Goal: Transaction & Acquisition: Purchase product/service

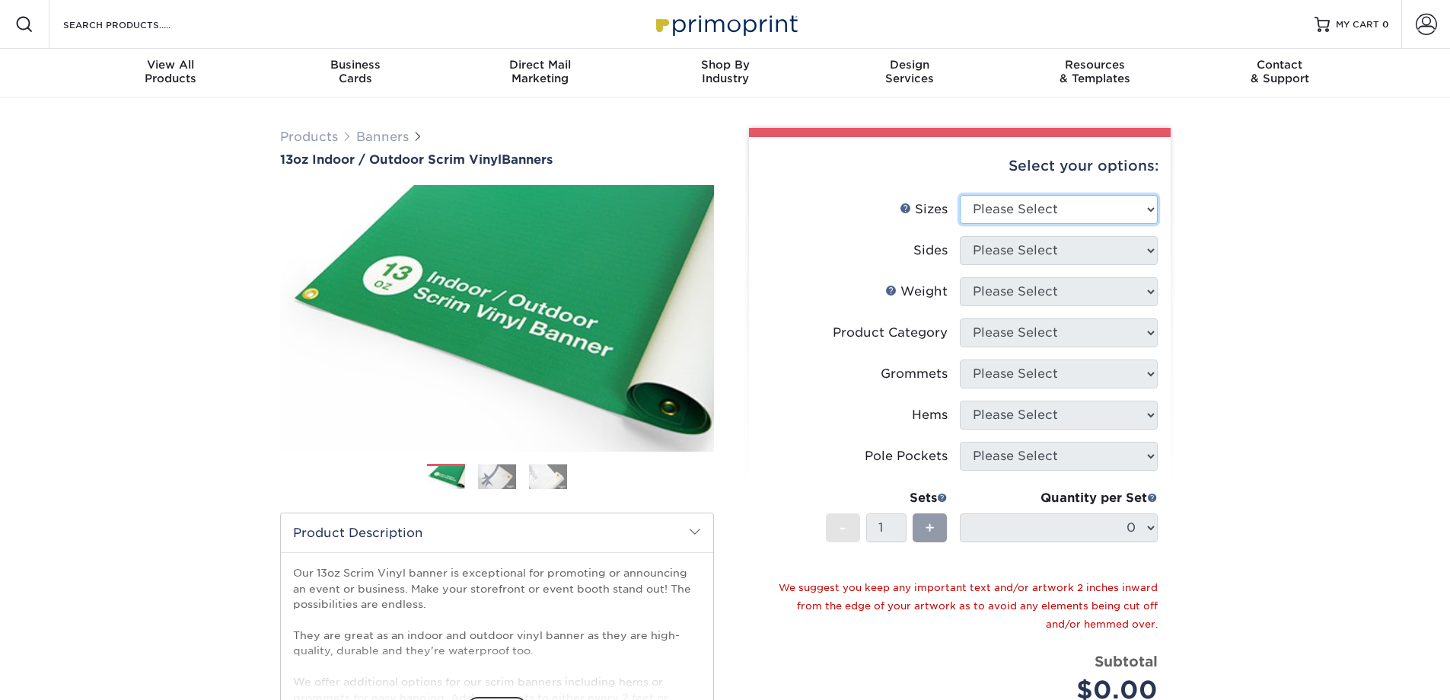
click at [1111, 209] on select "Please Select 24" x 36" 24" x 48" 36" x 48" 36" x 60" 36" x 72" 36" x 96" 36" x…" at bounding box center [1059, 209] width 198 height 29
select select "36.00x60.00"
click at [960, 195] on select "Please Select 24" x 36" 24" x 48" 36" x 48" 36" x 60" 36" x 72" 36" x 96" 36" x…" at bounding box center [1059, 209] width 198 height 29
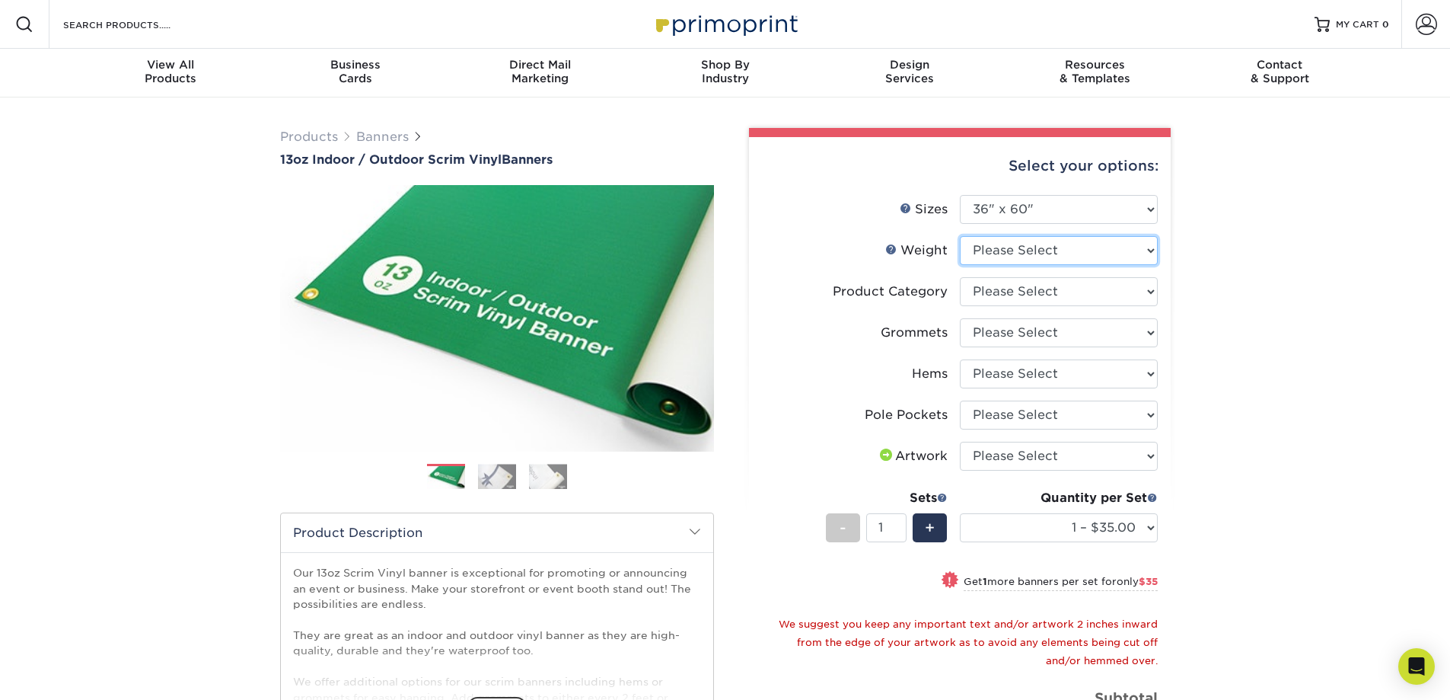
click at [1076, 252] on select "Please Select 13OZ" at bounding box center [1059, 250] width 198 height 29
select select "13OZ"
click at [960, 236] on select "Please Select 13OZ" at bounding box center [1059, 250] width 198 height 29
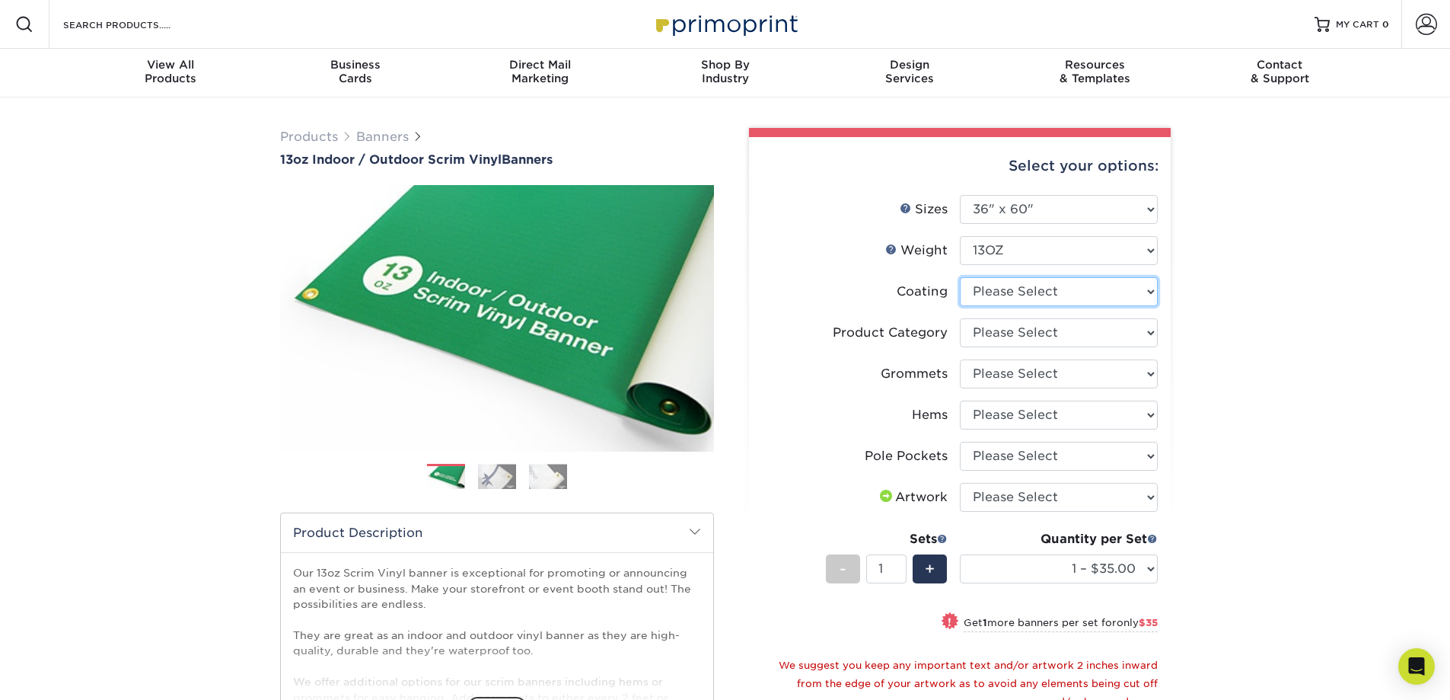
click at [1067, 296] on select at bounding box center [1059, 291] width 198 height 29
click at [960, 277] on select at bounding box center [1059, 291] width 198 height 29
click at [1064, 339] on select "Please Select 13oz Scrim Vinyl Banner - Matte" at bounding box center [1059, 332] width 198 height 29
select select "bb192c35-bb20-422d-b6fe-0c7f48e5aa48"
click at [960, 318] on select "Please Select 13oz Scrim Vinyl Banner - Matte" at bounding box center [1059, 332] width 198 height 29
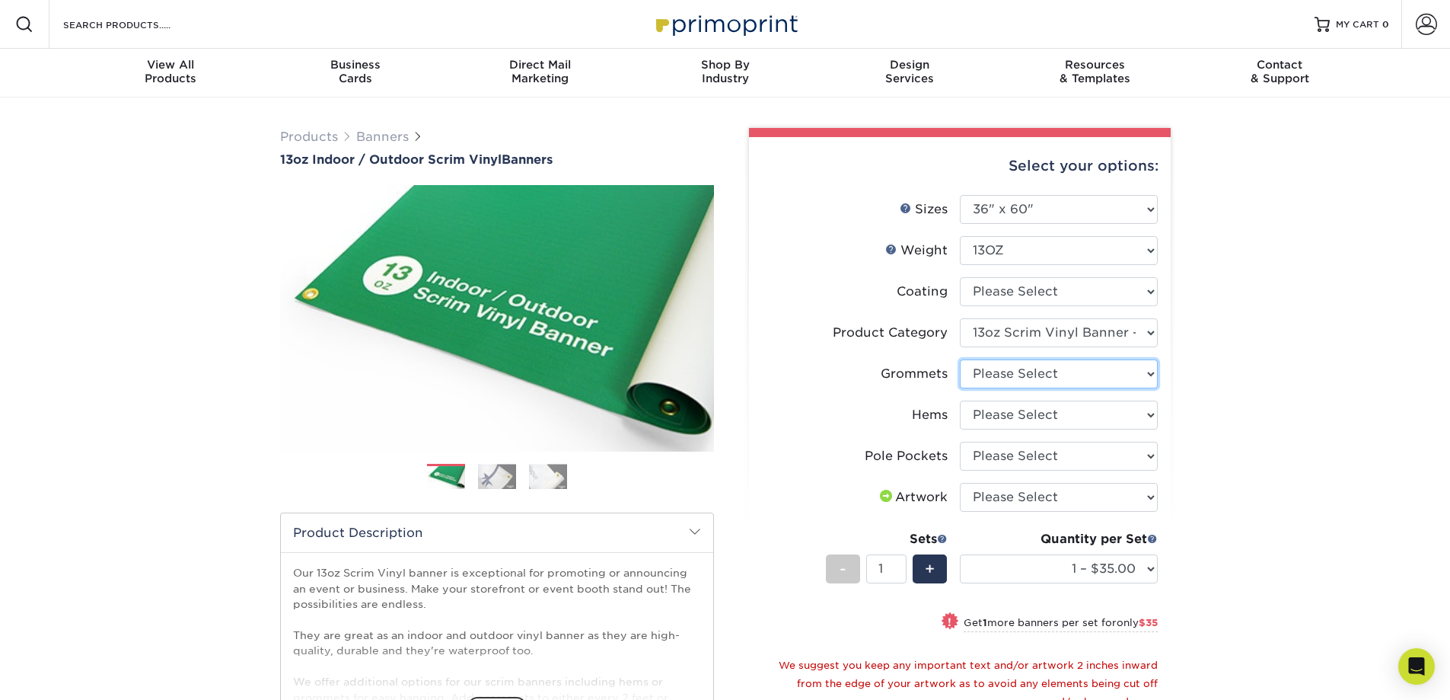
click at [1080, 368] on select "Please Select No Grommets Yes, Grommet All 4 Corners Yes, Grommets Every 1 ft. …" at bounding box center [1059, 373] width 198 height 29
select select "ce33bba6-a87b-4293-934d-6f372bdce3e6"
click at [960, 359] on select "Please Select No Grommets Yes, Grommet All 4 Corners Yes, Grommets Every 1 ft. …" at bounding box center [1059, 373] width 198 height 29
click at [1084, 413] on select "Please Select No Hems/Pole Pockets Yes, Hems Top and Bottom Only Yes, Hems All …" at bounding box center [1059, 414] width 198 height 29
click at [960, 400] on select "Please Select No Hems/Pole Pockets Yes, Hems Top and Bottom Only Yes, Hems All …" at bounding box center [1059, 414] width 198 height 29
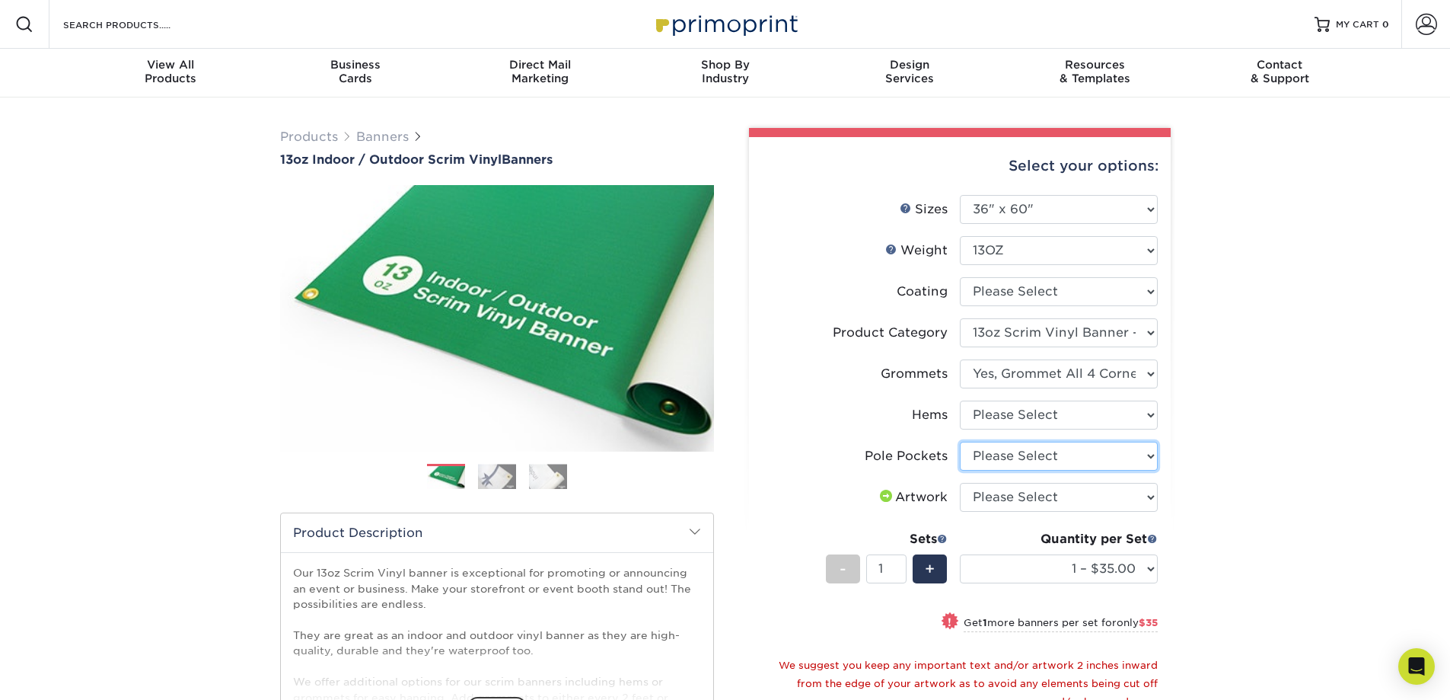
click at [1118, 463] on select "Please Select No Pole Pockets 2 in. Left and Right 2 in. Top and Bottom 4 in. L…" at bounding box center [1059, 456] width 198 height 29
click at [1118, 464] on select "Please Select No Pole Pockets 2 in. Left and Right 2 in. Top and Bottom 4 in. L…" at bounding box center [1059, 456] width 198 height 29
click at [1120, 499] on select "Please Select I will upload files I need a design - $50" at bounding box center [1059, 497] width 198 height 29
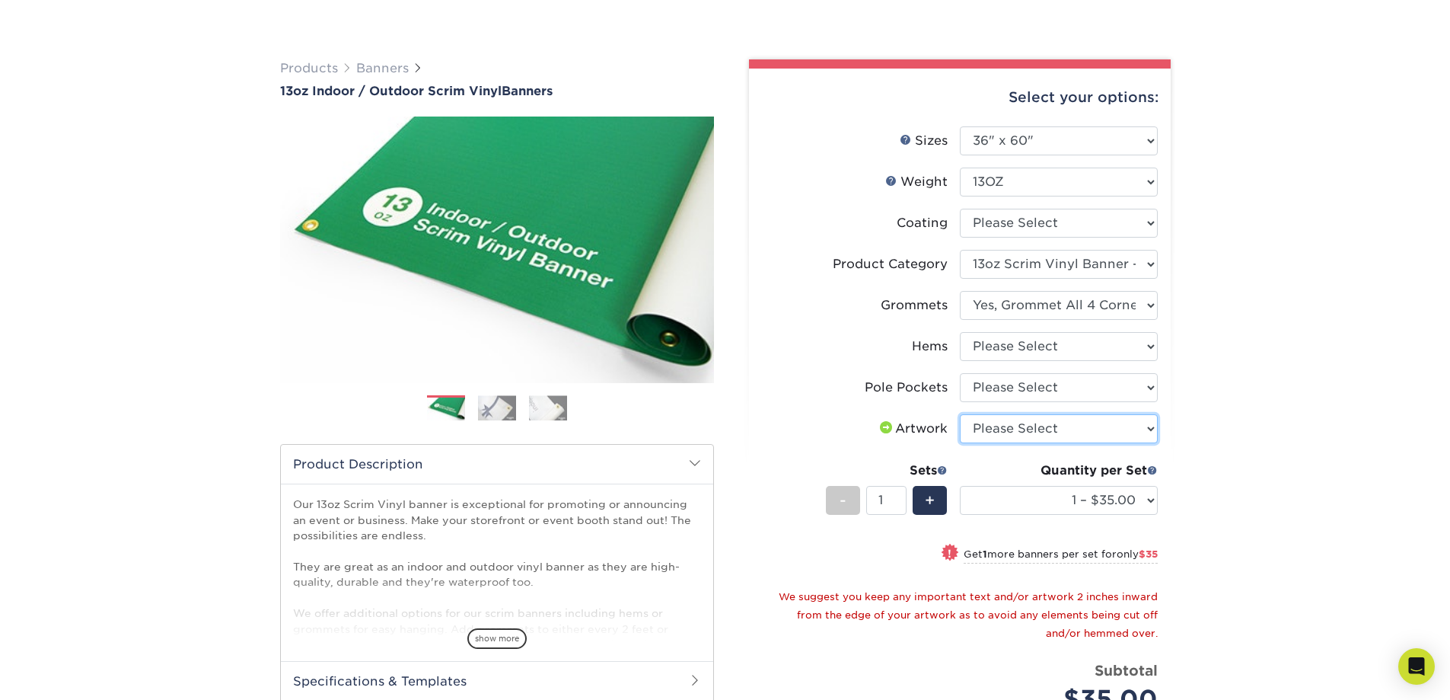
scroll to position [152, 0]
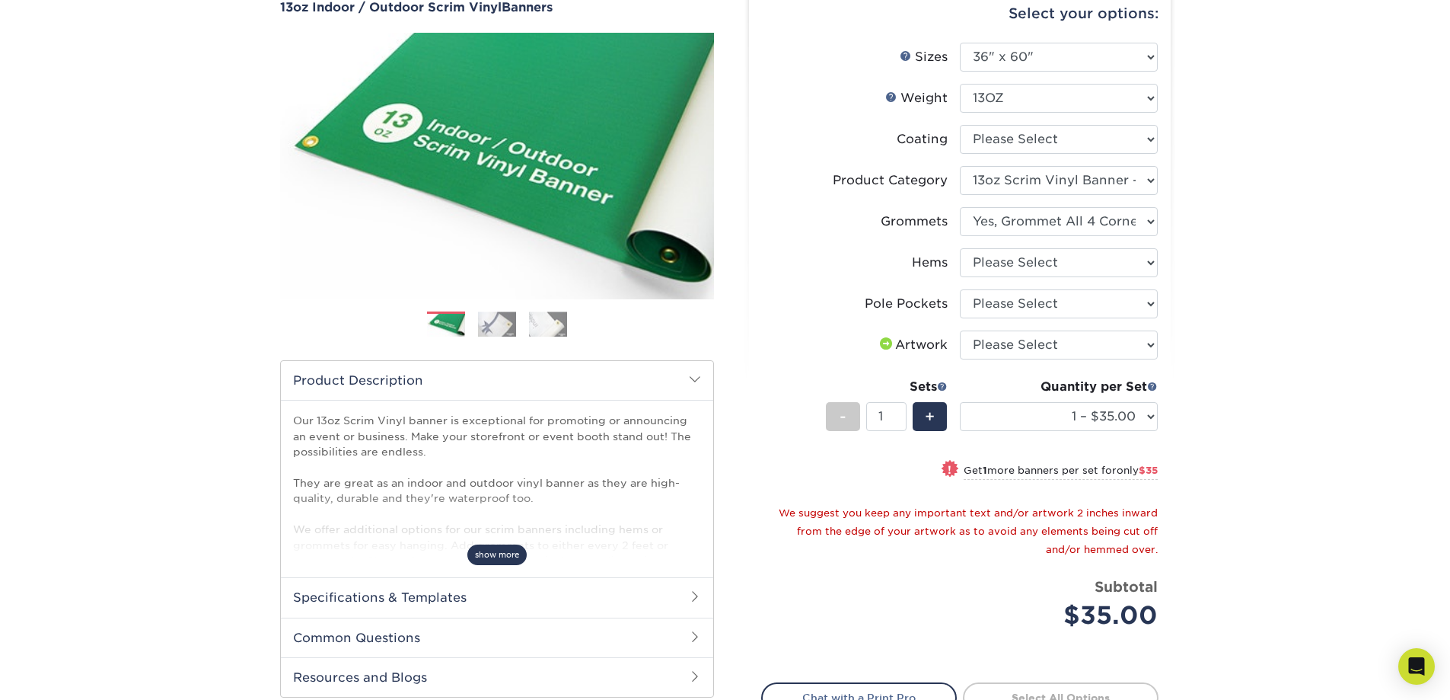
click at [481, 560] on span "show more" at bounding box center [496, 554] width 59 height 21
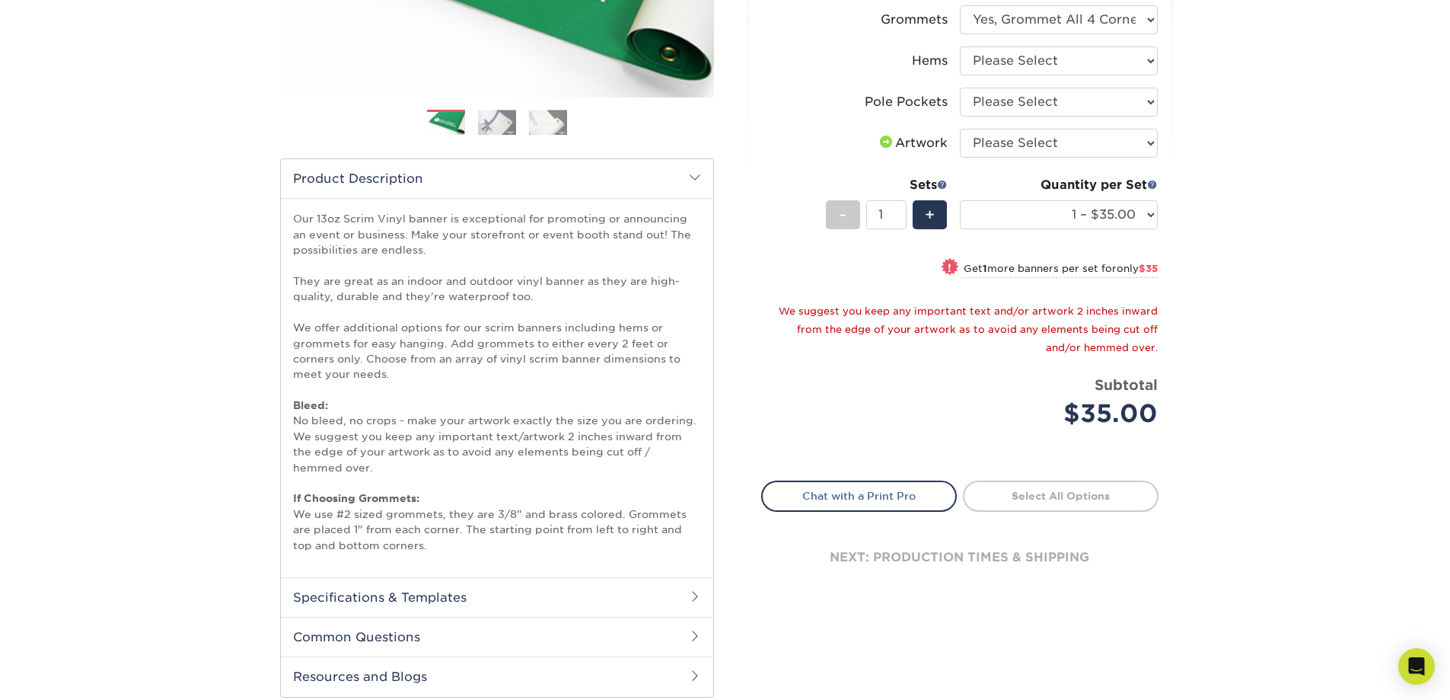
scroll to position [381, 0]
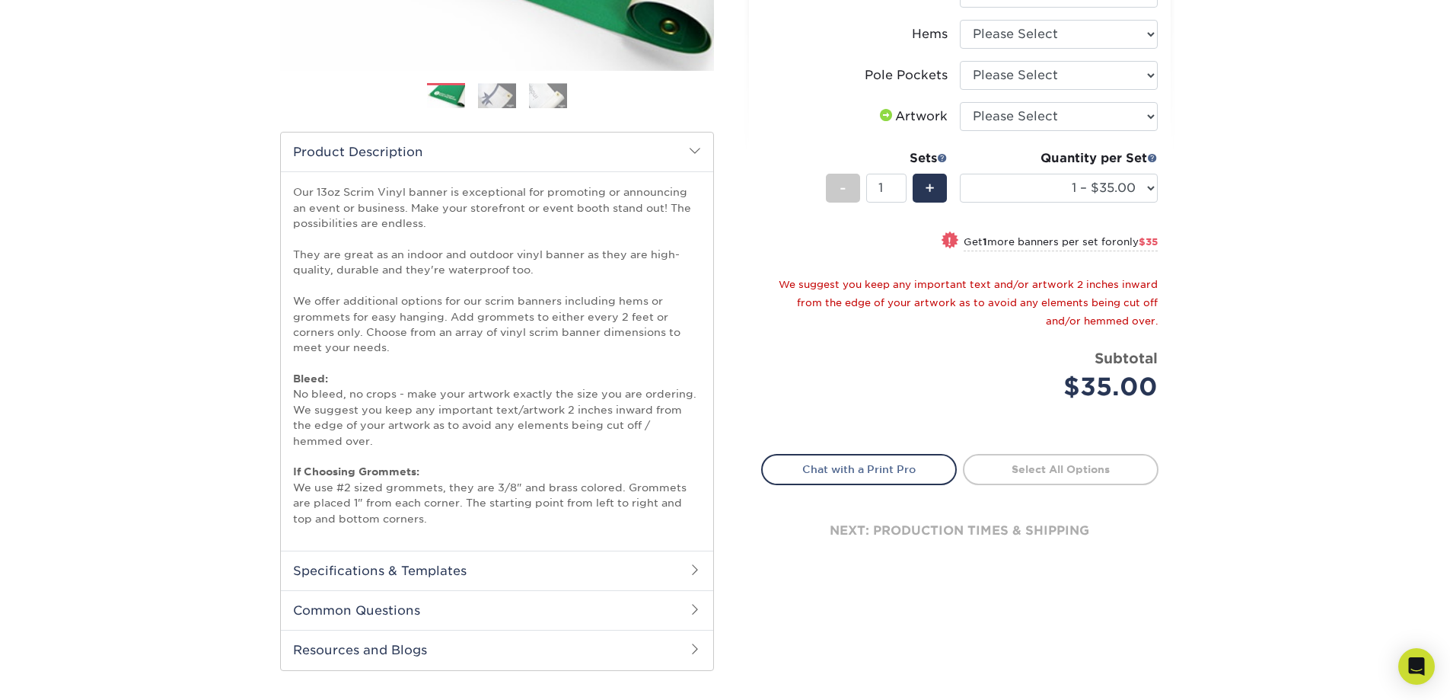
click at [442, 565] on h2 "Specifications & Templates" at bounding box center [497, 570] width 432 height 40
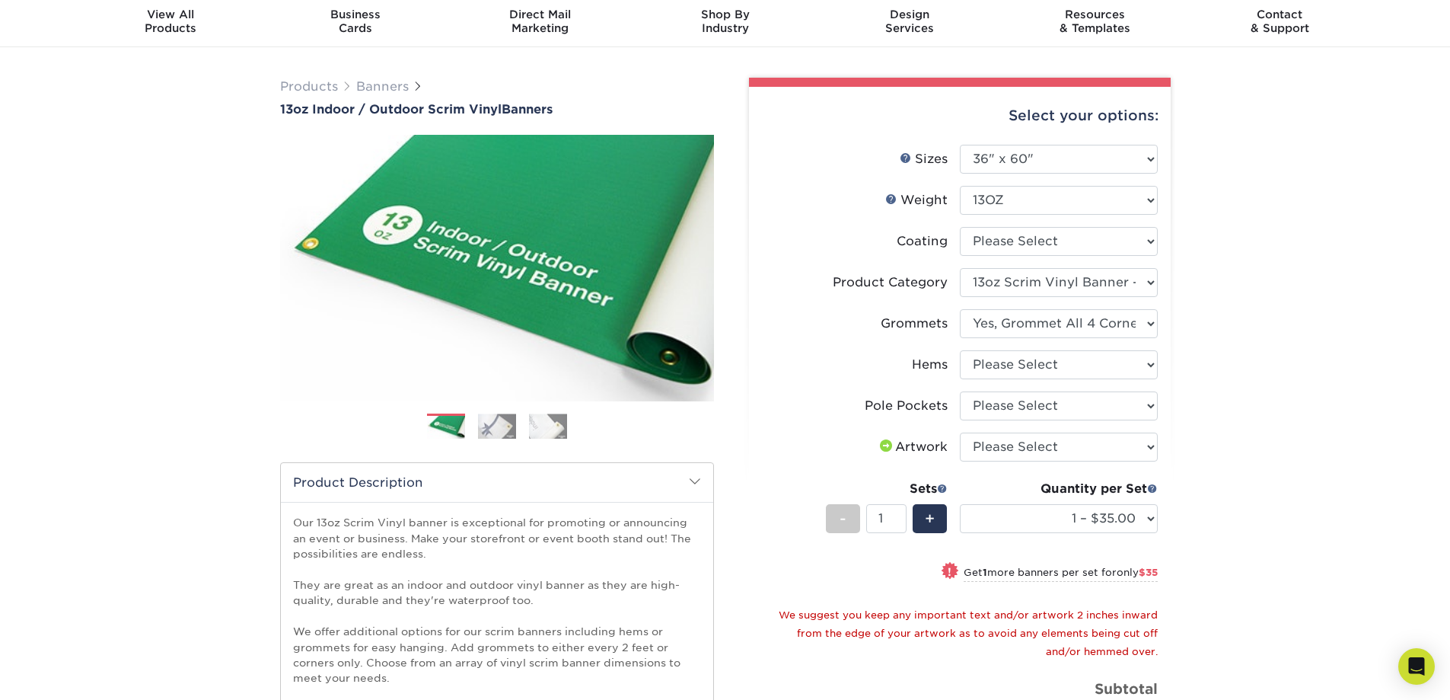
scroll to position [0, 0]
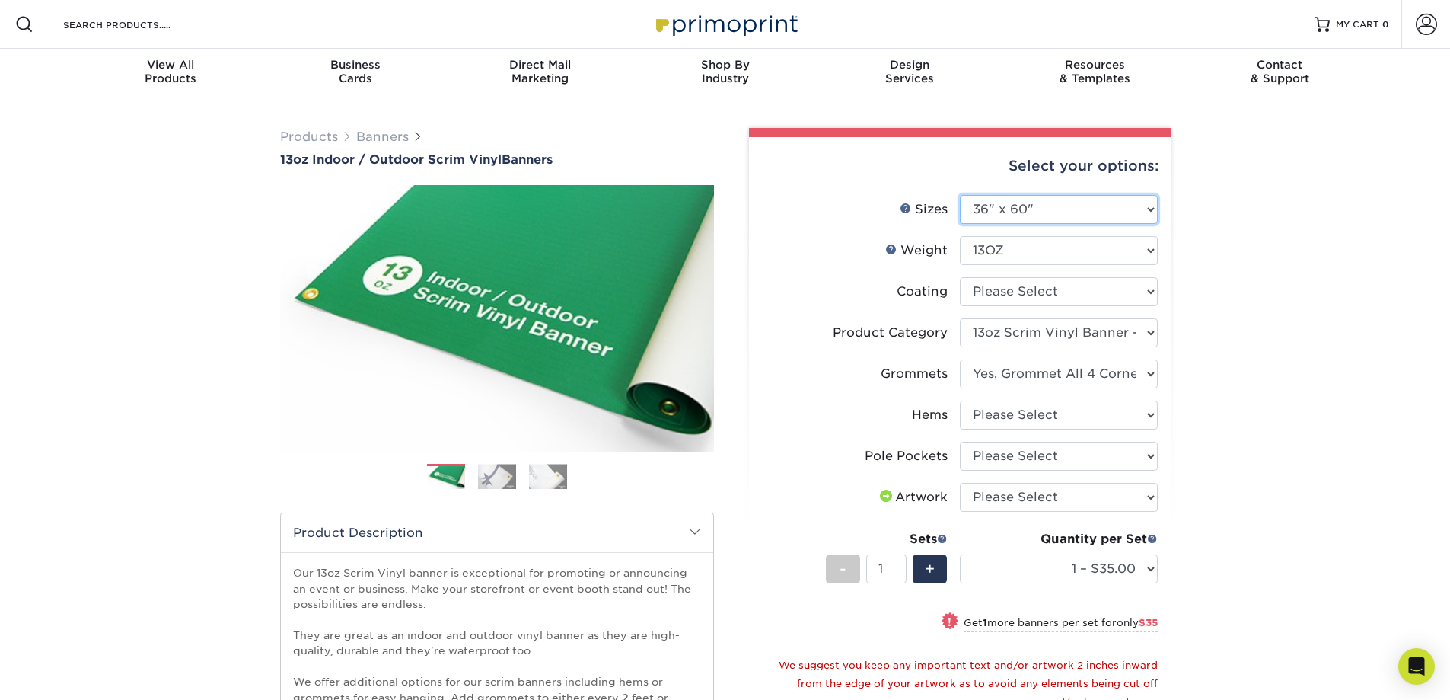
click at [1055, 200] on select "Please Select 24" x 36" 24" x 48" 36" x 48" 36" x 60" 36" x 72" 36" x 96" 36" x…" at bounding box center [1059, 209] width 198 height 29
select select "36.00x144.00"
click at [960, 195] on select "Please Select 24" x 36" 24" x 48" 36" x 48" 36" x 60" 36" x 72" 36" x 96" 36" x…" at bounding box center [1059, 209] width 198 height 29
select select "-1"
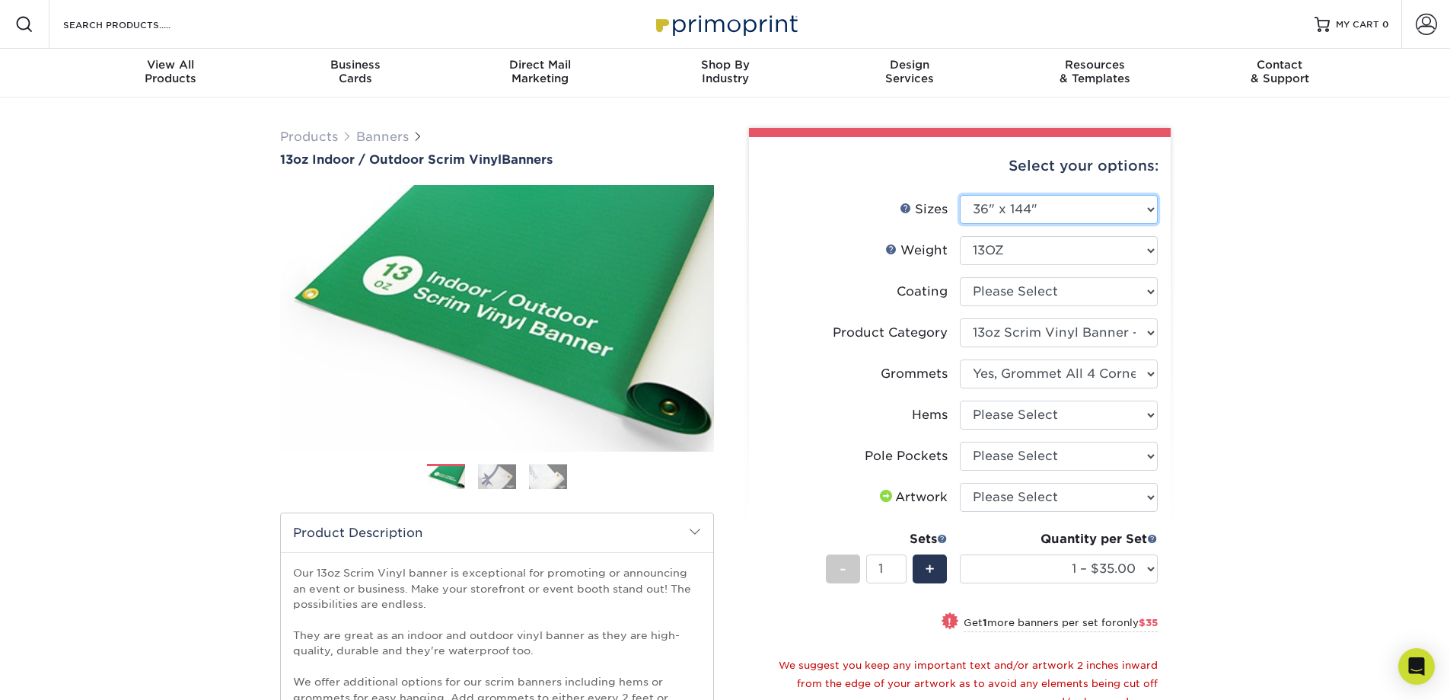
select select "-1"
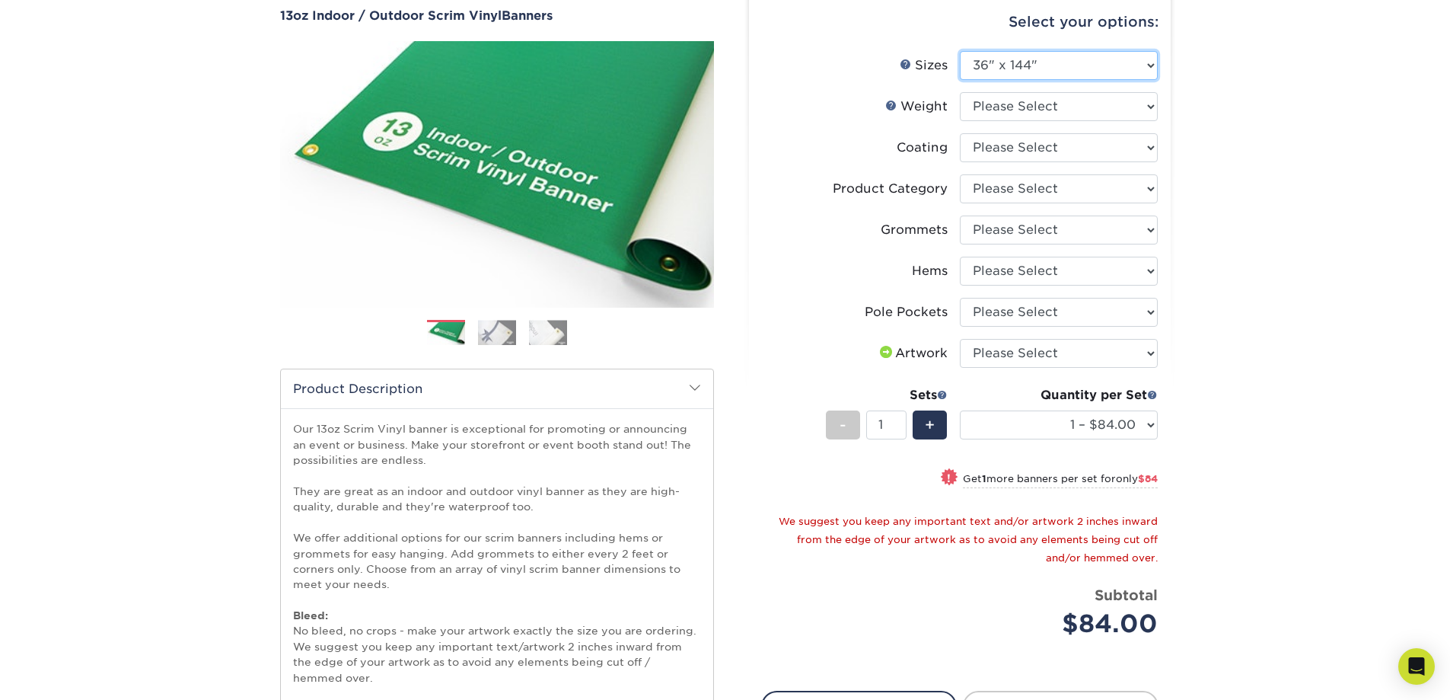
scroll to position [152, 0]
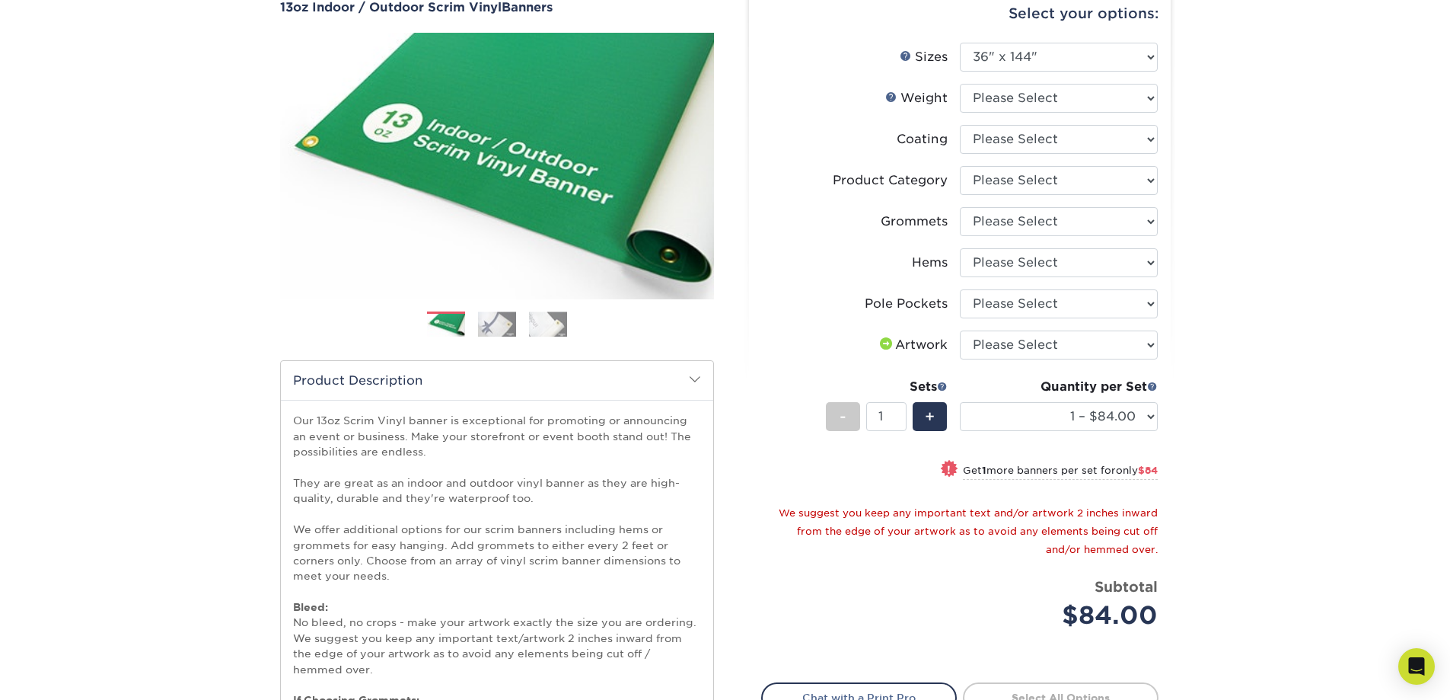
click at [1008, 81] on li "Sizes Help Sizes Please Select 24" x 36" 24" x 48" 36" x 48" 36" x 60" 36" x 72…" at bounding box center [960, 63] width 396 height 41
click at [1012, 90] on select "Please Select 13OZ" at bounding box center [1059, 98] width 198 height 29
select select "13OZ"
click at [960, 84] on select "Please Select 13OZ" at bounding box center [1059, 98] width 198 height 29
click at [1022, 142] on select at bounding box center [1059, 139] width 198 height 29
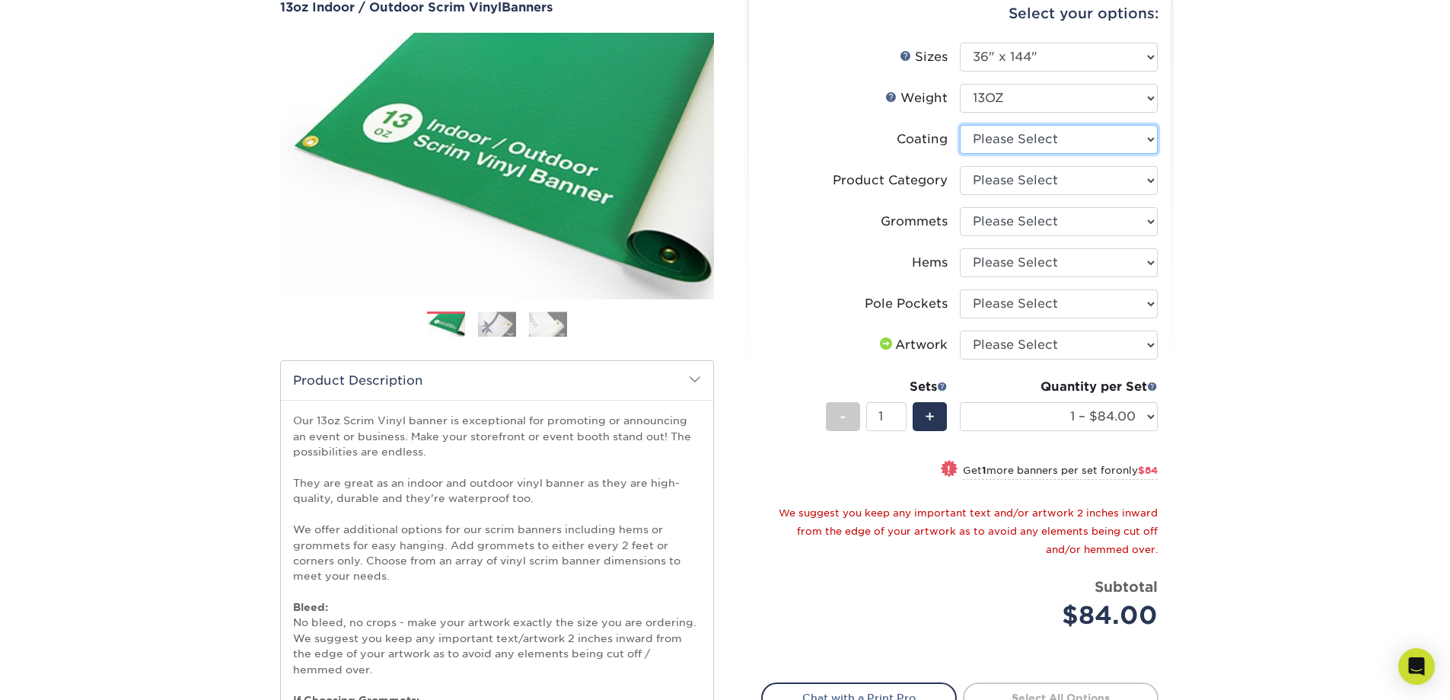
click at [1022, 143] on select at bounding box center [1059, 139] width 198 height 29
select select "3e7618de-abca-4bda-9f97-8b9129e913d8"
click at [960, 125] on select at bounding box center [1059, 139] width 198 height 29
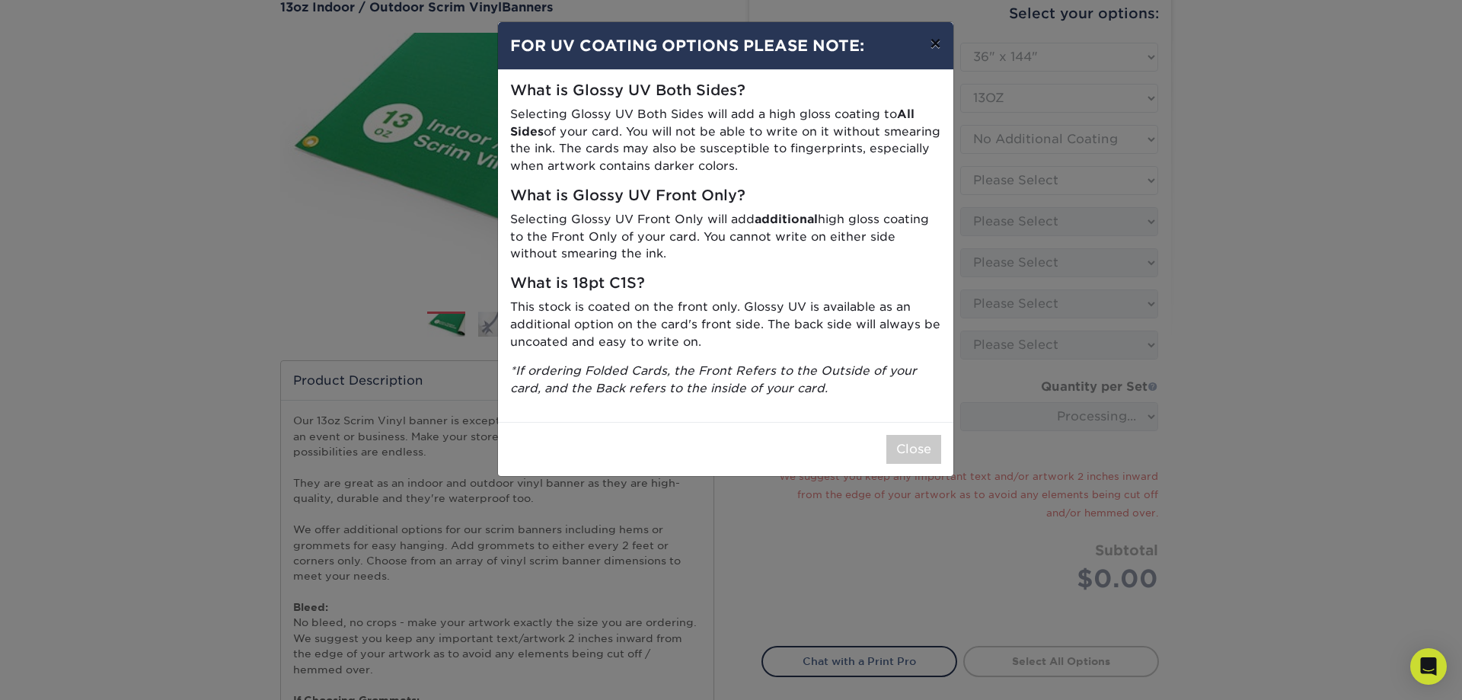
click at [944, 44] on button "×" at bounding box center [934, 43] width 35 height 43
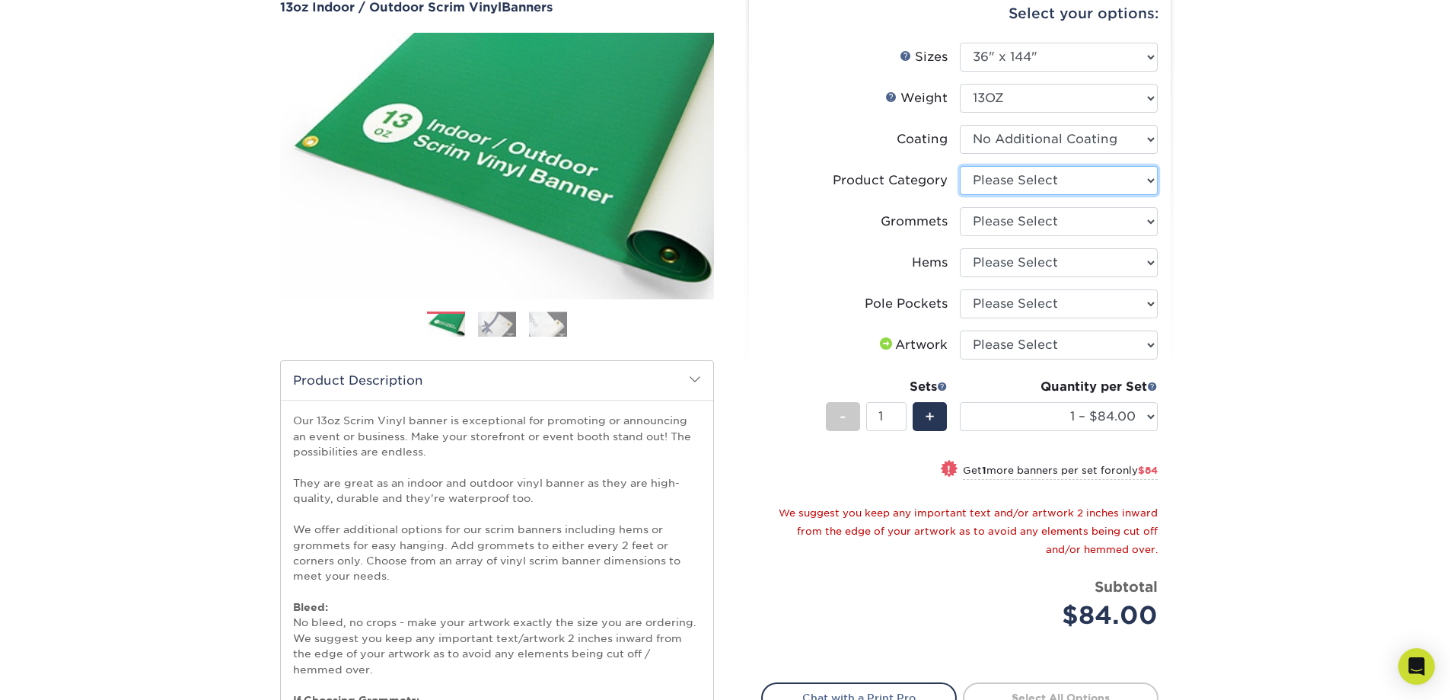
click at [1055, 170] on select "Please Select 13oz Scrim Vinyl Banner - Matte" at bounding box center [1059, 180] width 198 height 29
select select "bb192c35-bb20-422d-b6fe-0c7f48e5aa48"
click at [960, 166] on select "Please Select 13oz Scrim Vinyl Banner - Matte" at bounding box center [1059, 180] width 198 height 29
click at [1060, 227] on select "Please Select No Grommets Yes, Grommet All 4 Corners Yes, Grommets Every 1 ft. …" at bounding box center [1059, 221] width 198 height 29
select select "90d329df-db80-4206-b821-ff9d3f363977"
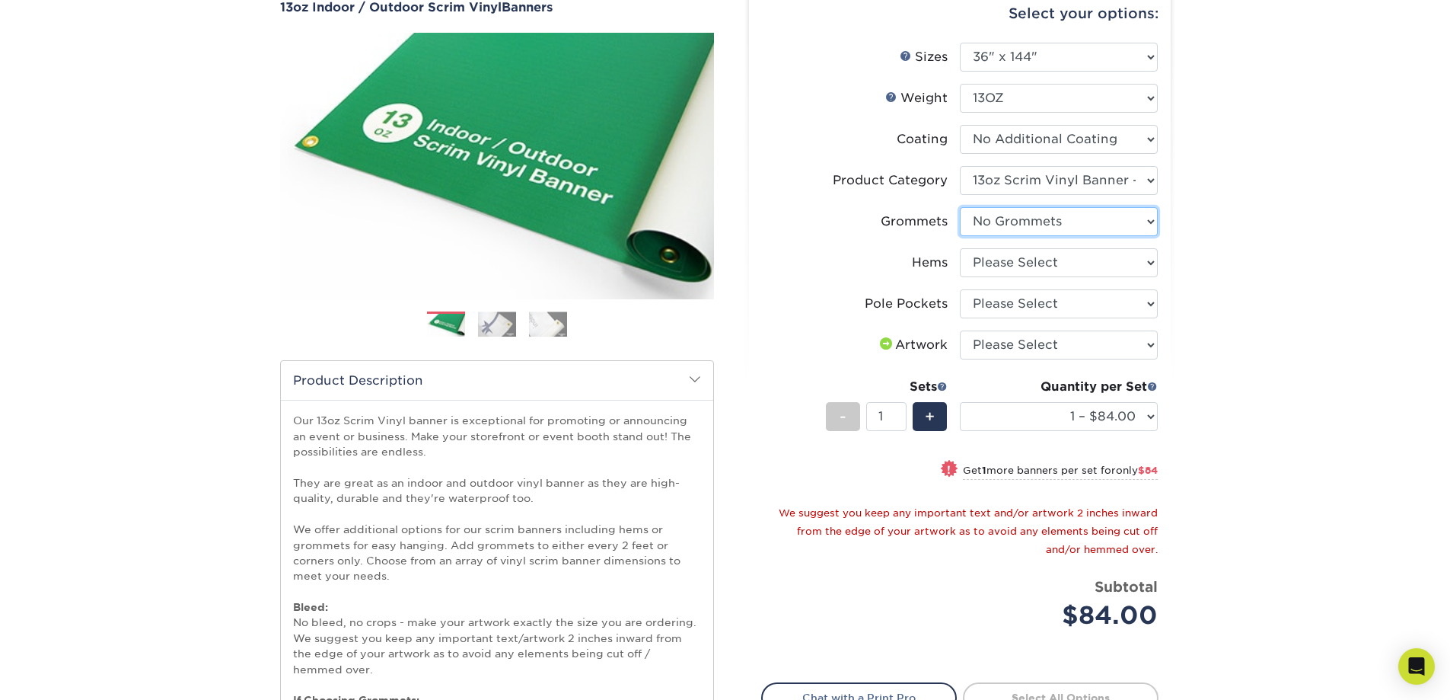
click at [960, 207] on select "Please Select No Grommets Yes, Grommet All 4 Corners Yes, Grommets Every 1 ft. …" at bounding box center [1059, 221] width 198 height 29
click at [1007, 258] on select "Please Select No Hems/Pole Pockets Yes, Hems Top and Bottom Only Yes, Hems All …" at bounding box center [1059, 262] width 198 height 29
click at [1039, 252] on select "Please Select No Hems/Pole Pockets Yes, Hems Top and Bottom Only Yes, Hems All …" at bounding box center [1059, 262] width 198 height 29
click at [1019, 311] on select "Please Select No Pole Pockets 2 in. Left and Right 2 in. Top and Bottom 4 in. L…" at bounding box center [1059, 303] width 198 height 29
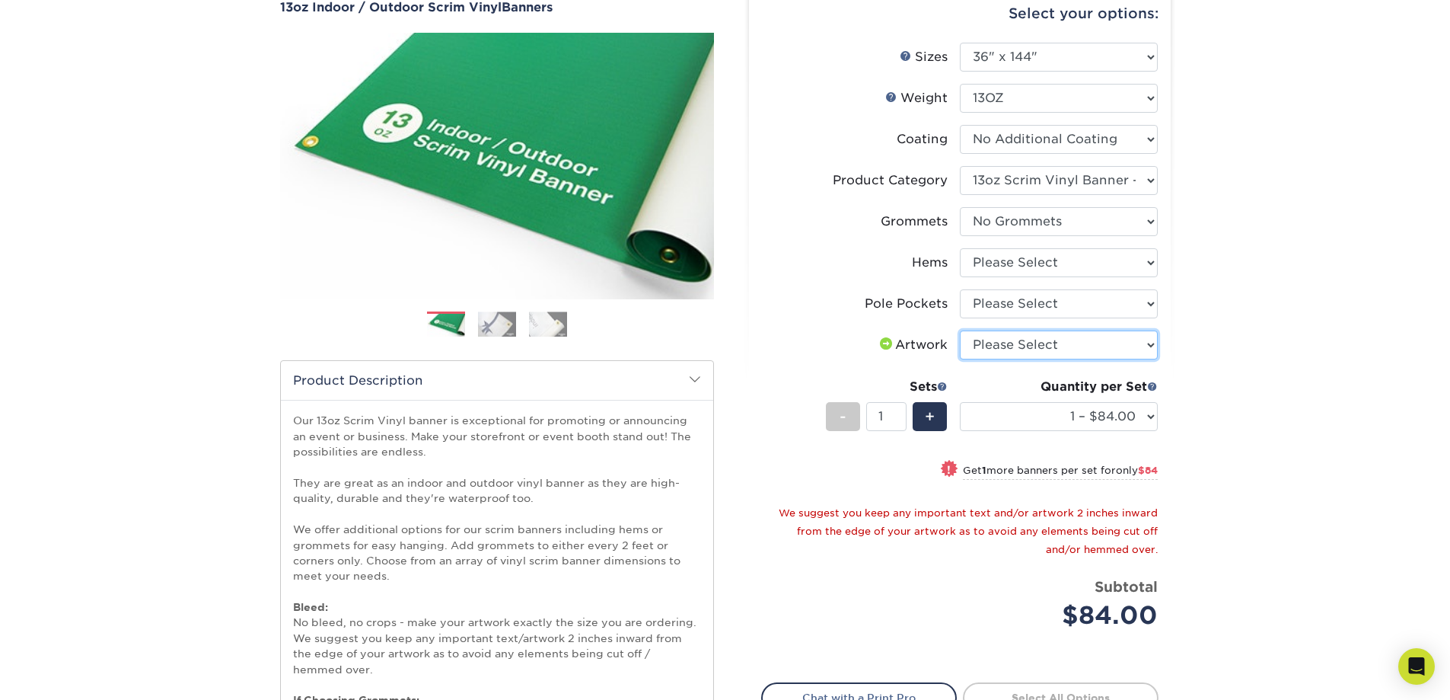
click at [1024, 354] on select "Please Select I will upload files I need a design - $50" at bounding box center [1059, 344] width 198 height 29
click at [1041, 336] on select "Please Select I will upload files I need a design - $50" at bounding box center [1059, 344] width 198 height 29
click at [946, 422] on div "+" at bounding box center [930, 416] width 34 height 29
click at [838, 415] on div "-" at bounding box center [843, 416] width 34 height 29
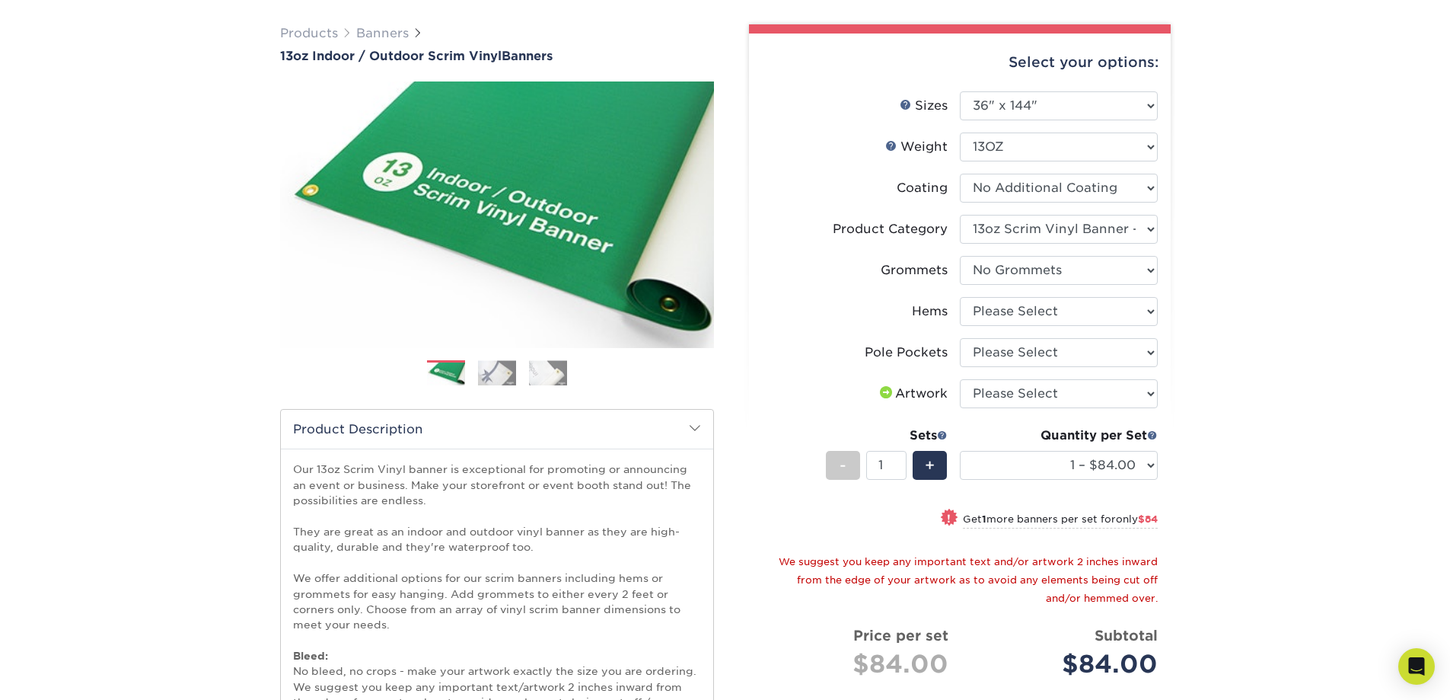
scroll to position [76, 0]
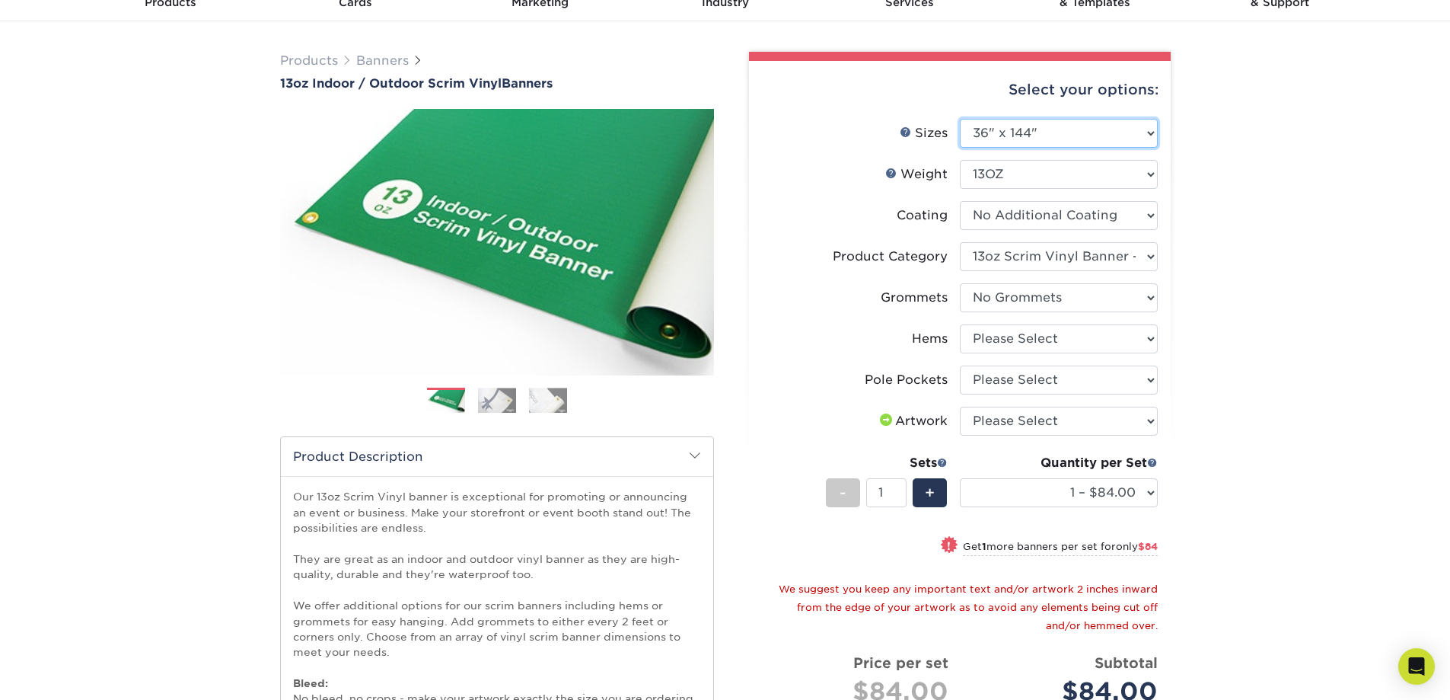
click at [981, 145] on select "Please Select 24" x 36" 24" x 48" 36" x 48" 36" x 60" 36" x 72" 36" x 96" 36" x…" at bounding box center [1059, 133] width 198 height 29
click at [807, 292] on label "Grommets" at bounding box center [861, 297] width 198 height 29
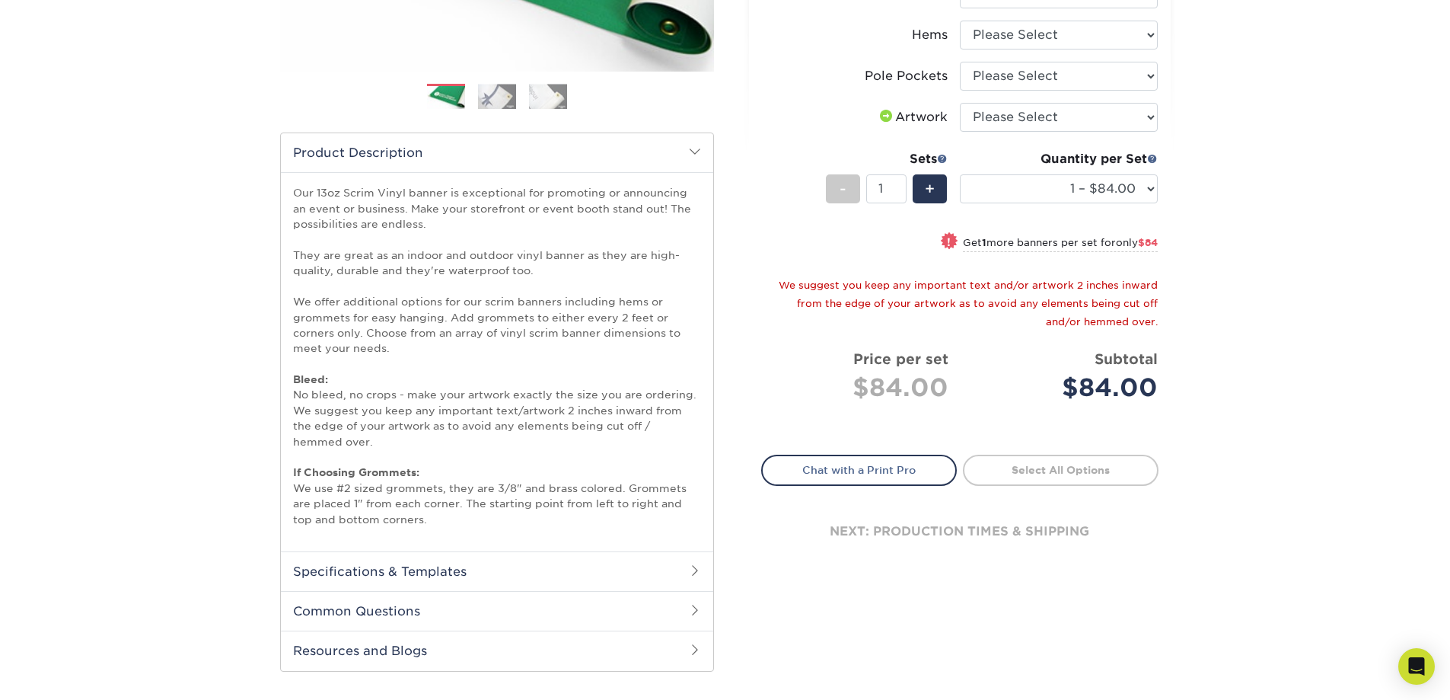
scroll to position [533, 0]
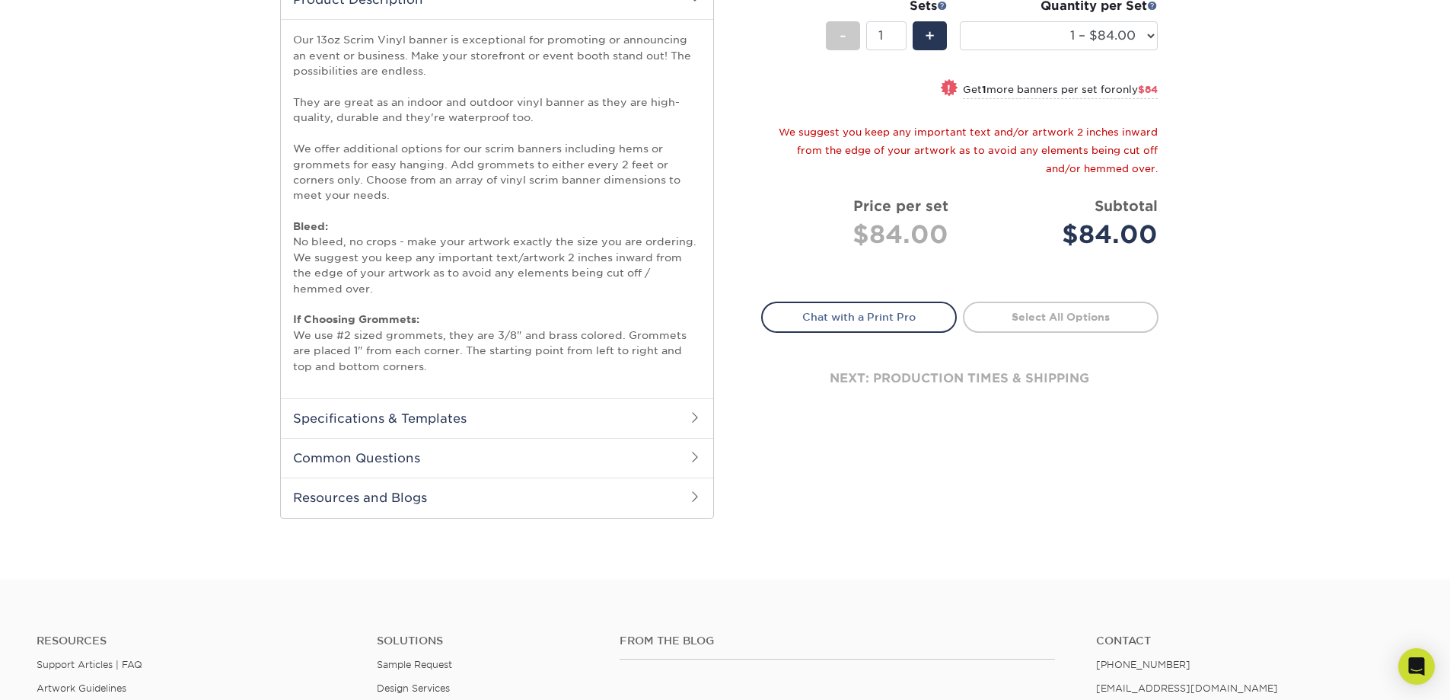
click at [617, 407] on h2 "Specifications & Templates" at bounding box center [497, 418] width 432 height 40
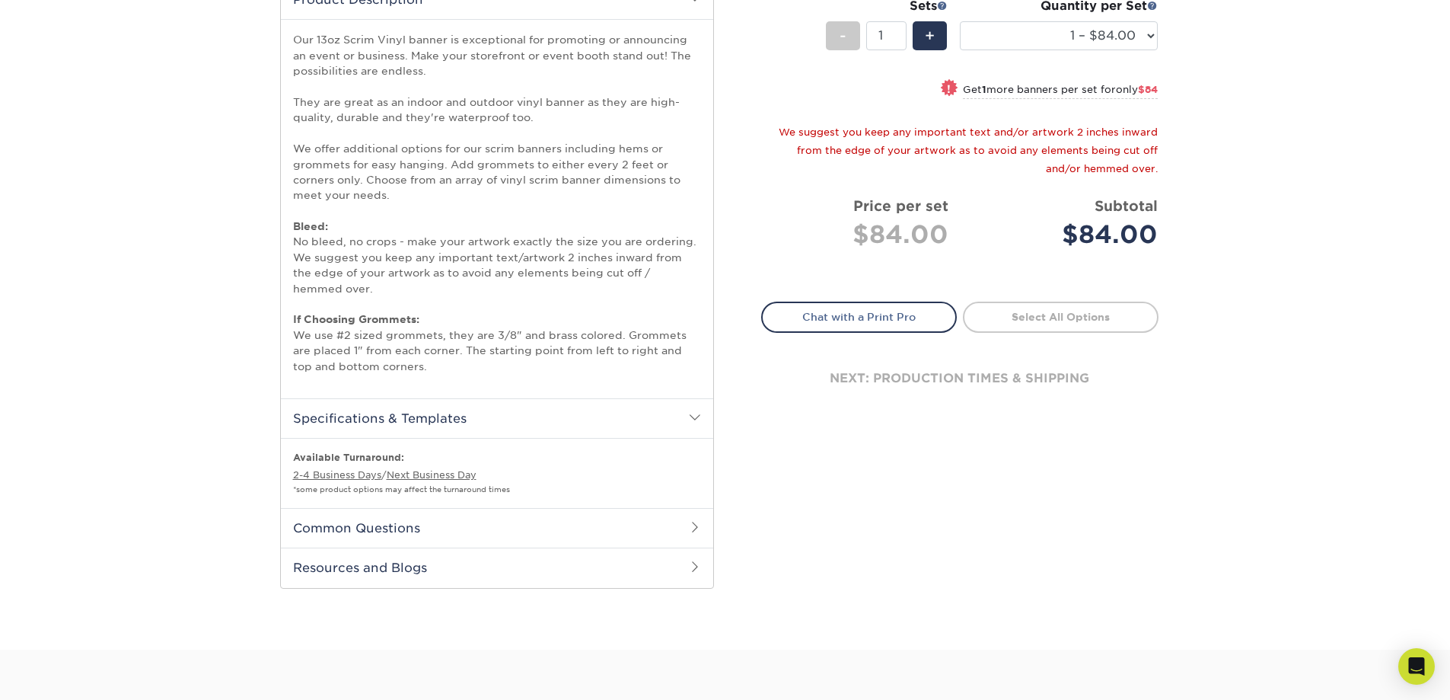
click at [617, 406] on h2 "Specifications & Templates" at bounding box center [497, 418] width 432 height 40
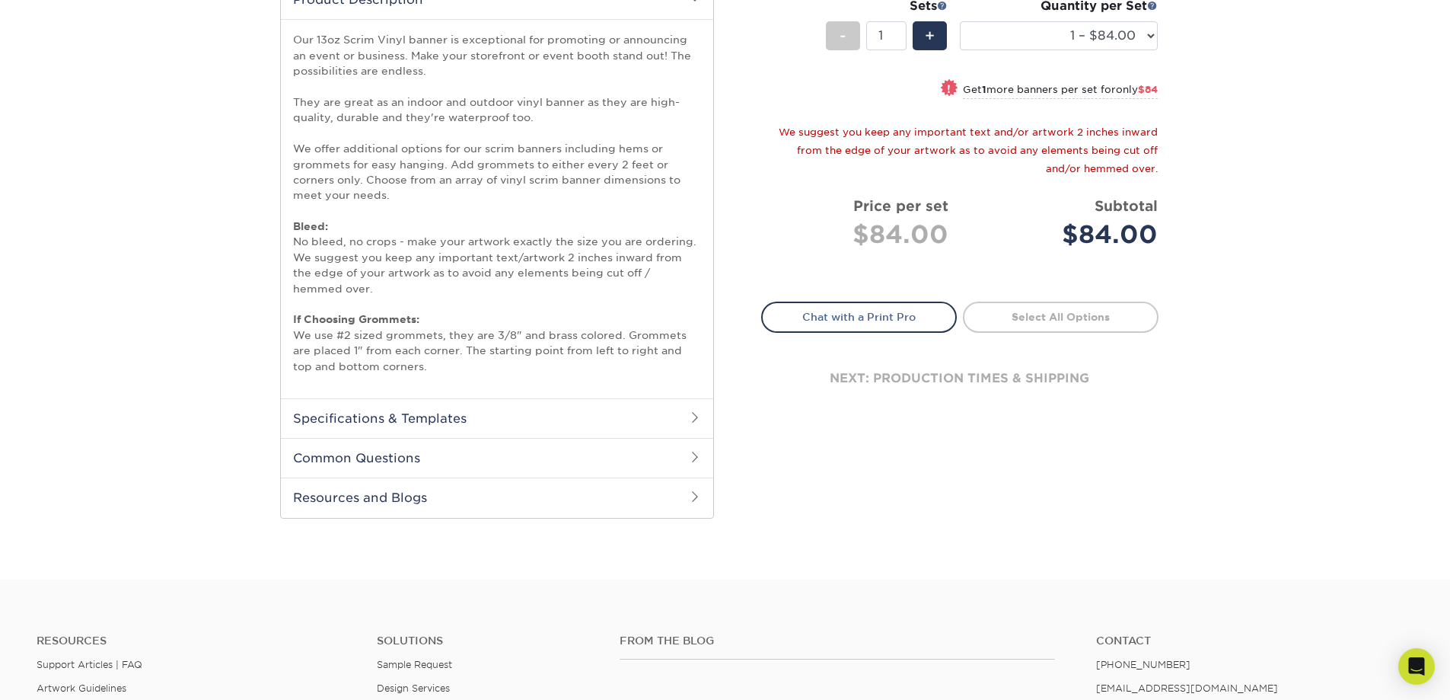
click at [617, 470] on h2 "Common Questions" at bounding box center [497, 458] width 432 height 40
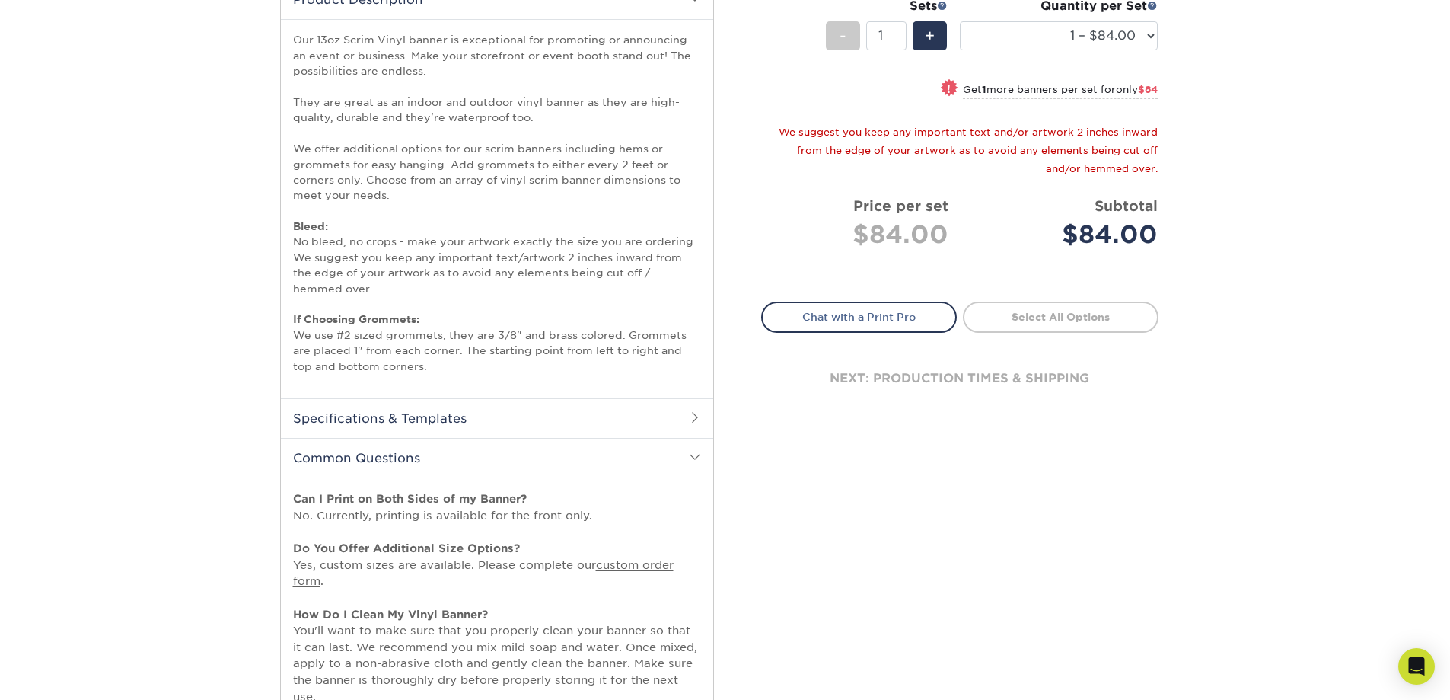
click at [617, 470] on h2 "Common Questions" at bounding box center [497, 458] width 432 height 40
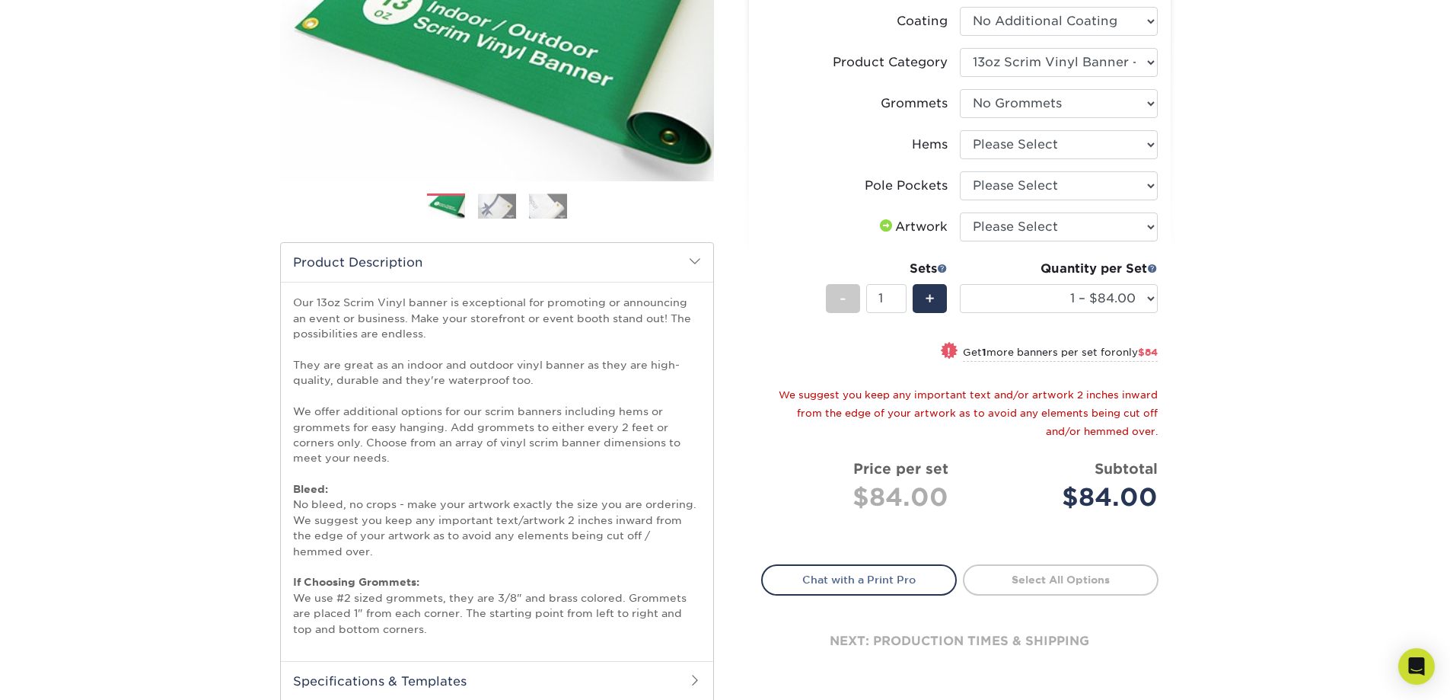
scroll to position [76, 0]
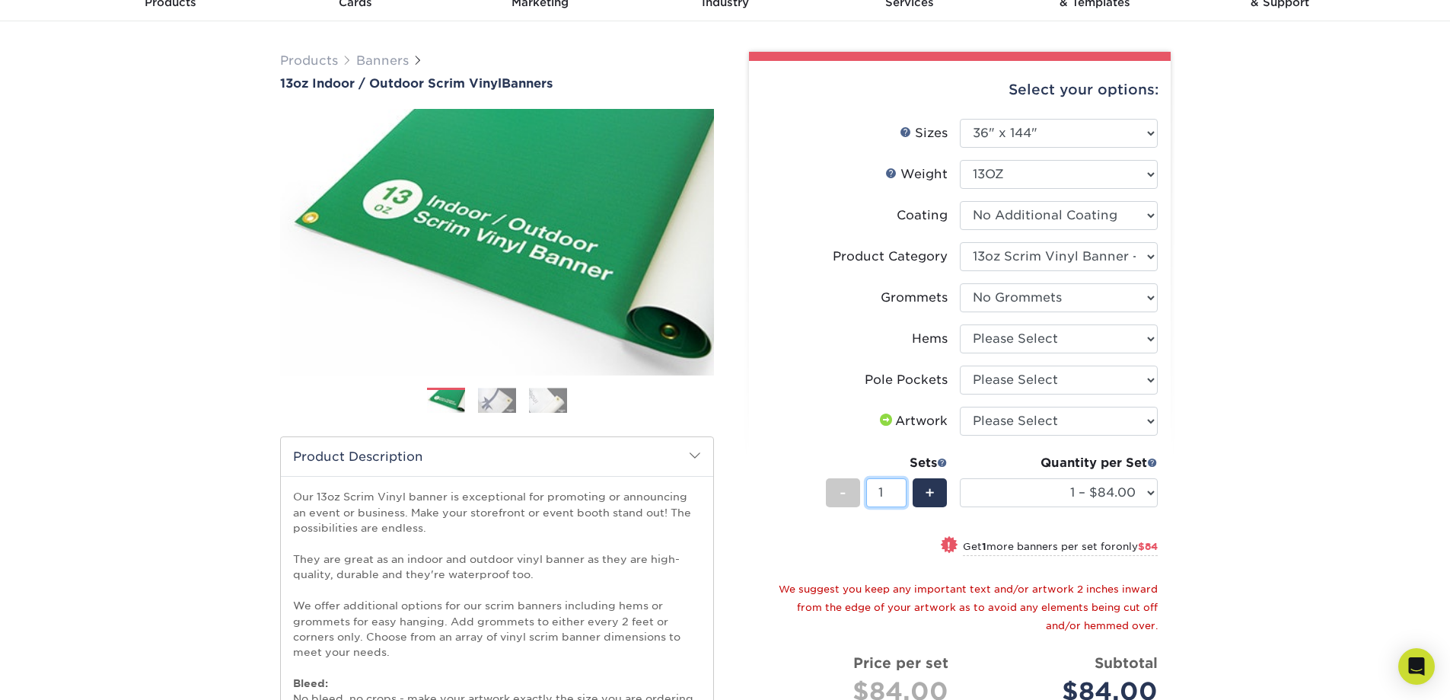
click at [887, 488] on input "1" at bounding box center [886, 492] width 40 height 29
type input "50"
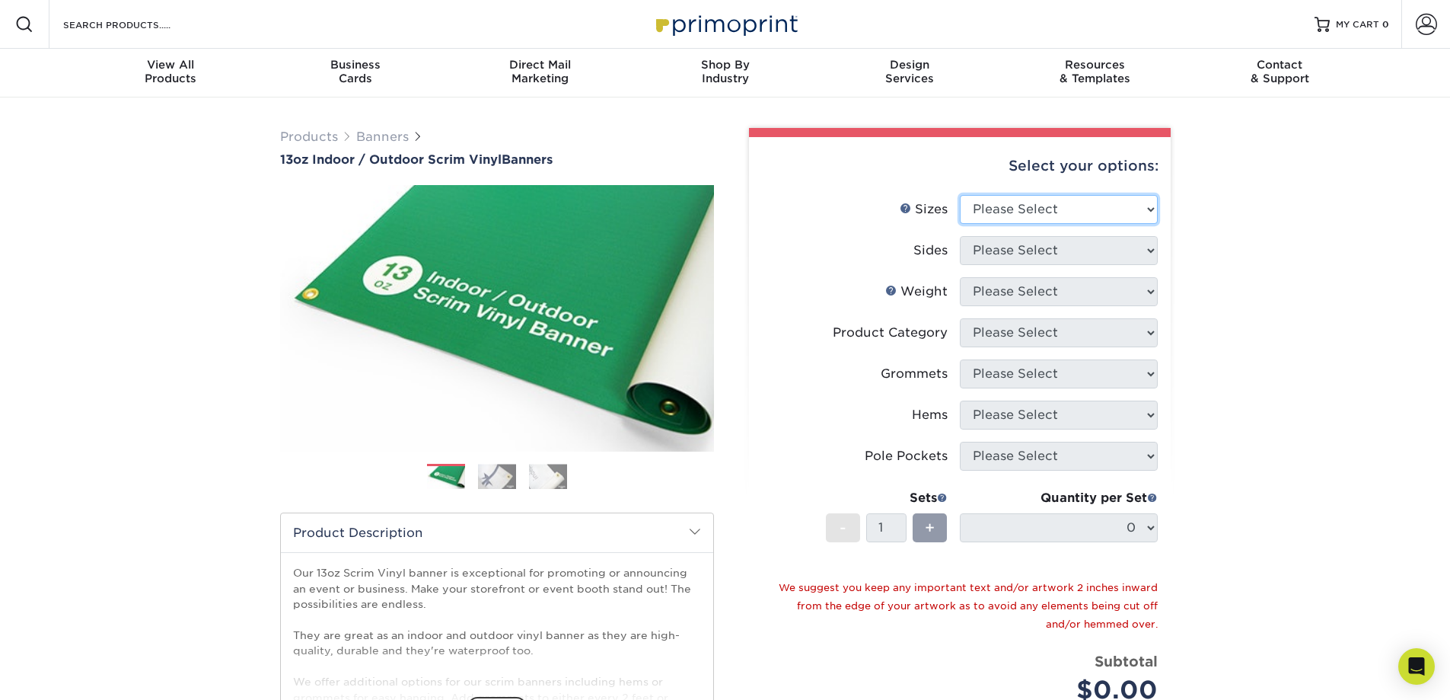
click at [976, 212] on select "Please Select 24" x 36" 24" x 48" 36" x 48" 36" x 60" 36" x 72" 36" x 96" 36" x…" at bounding box center [1059, 209] width 198 height 29
click at [1027, 151] on div "Select your options:" at bounding box center [959, 166] width 397 height 58
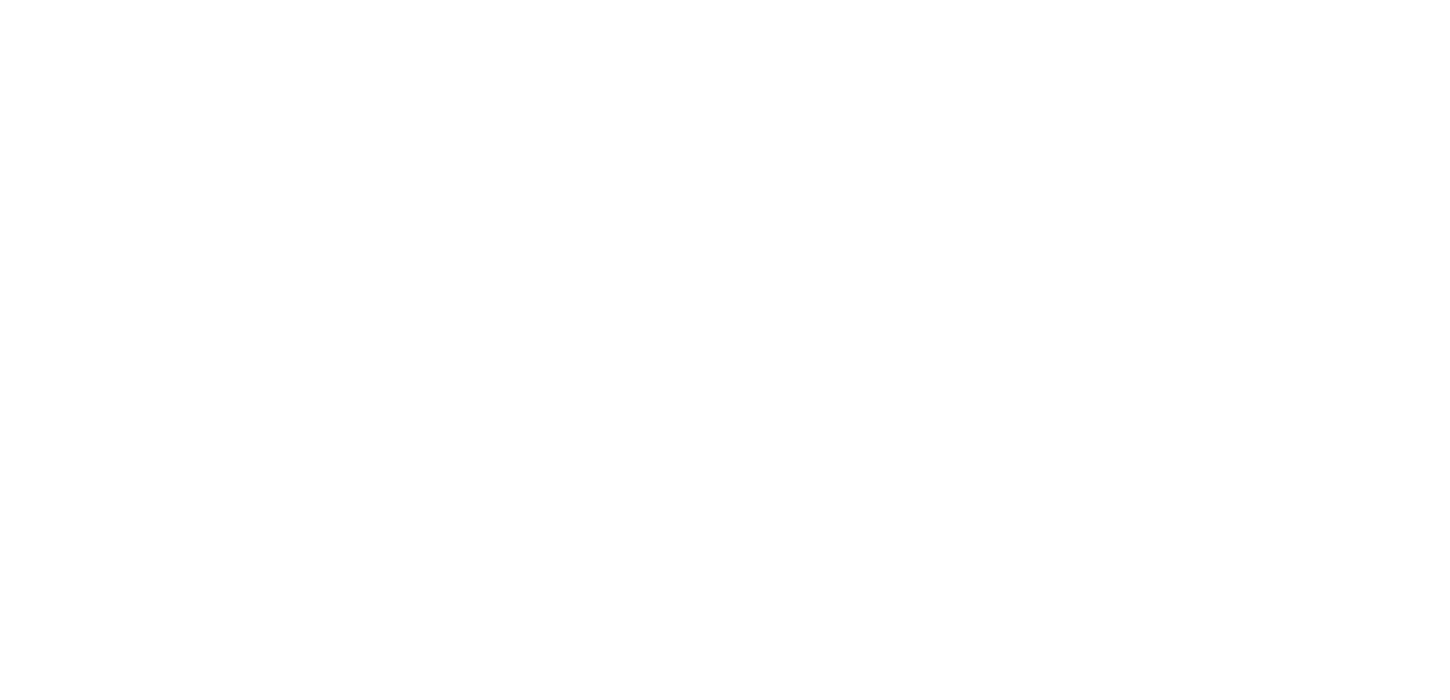
select select "36.00x144.00"
